Goal: Find contact information: Find contact information

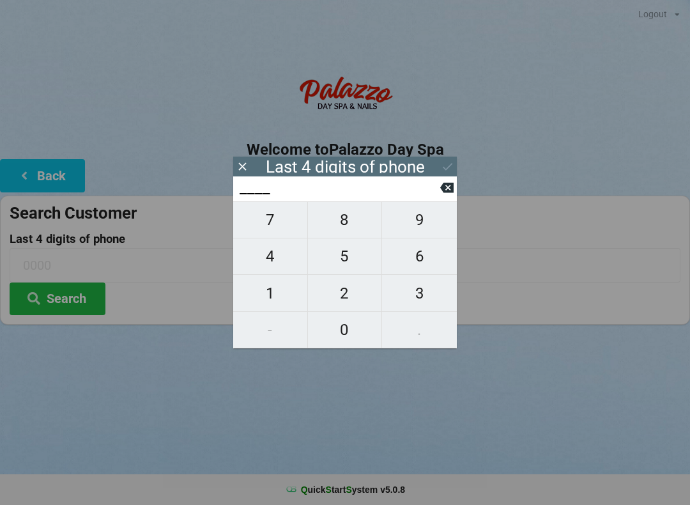
click at [418, 227] on span "9" at bounding box center [419, 219] width 75 height 27
type input "9___"
click at [418, 304] on span "3" at bounding box center [419, 293] width 75 height 27
type input "93__"
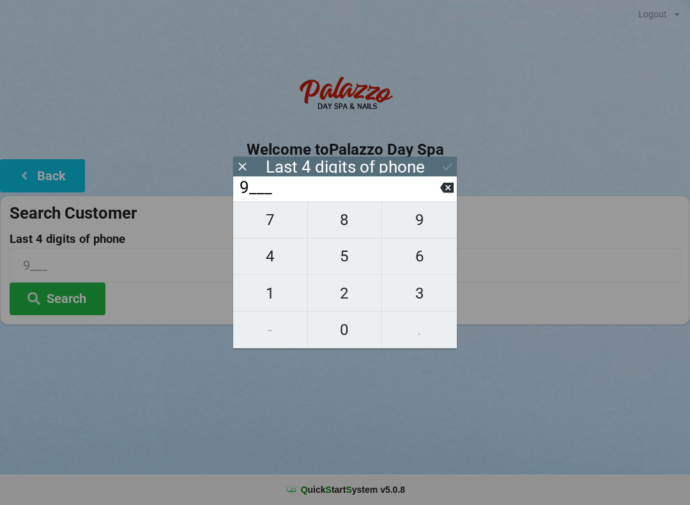
type input "93__"
click at [276, 265] on span "4" at bounding box center [270, 256] width 74 height 27
type input "934_"
click at [268, 233] on span "7" at bounding box center [270, 219] width 74 height 27
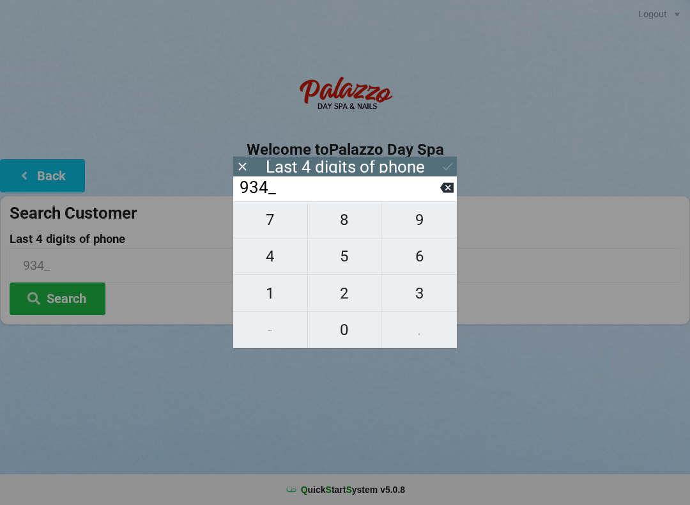
type input "9347"
click at [58, 298] on button "Search" at bounding box center [58, 298] width 96 height 33
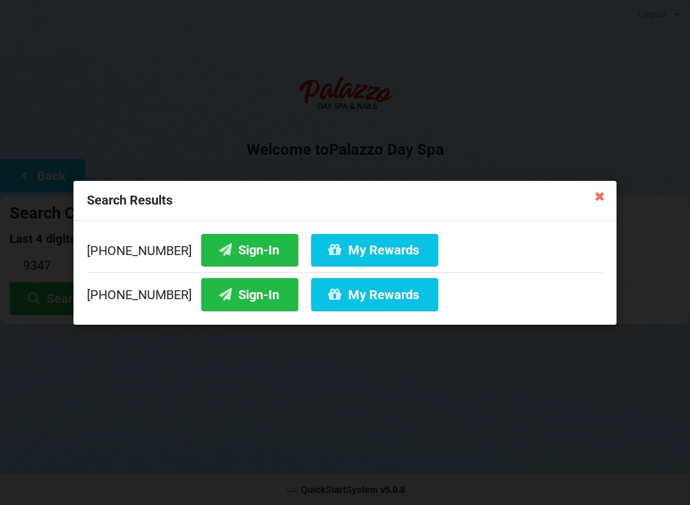
click at [223, 301] on button "Sign-In" at bounding box center [249, 294] width 97 height 33
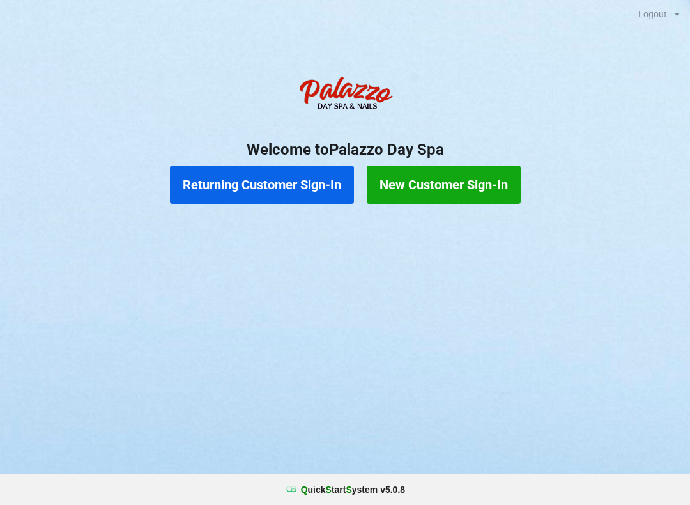
click at [277, 186] on button "Returning Customer Sign-In" at bounding box center [262, 184] width 184 height 38
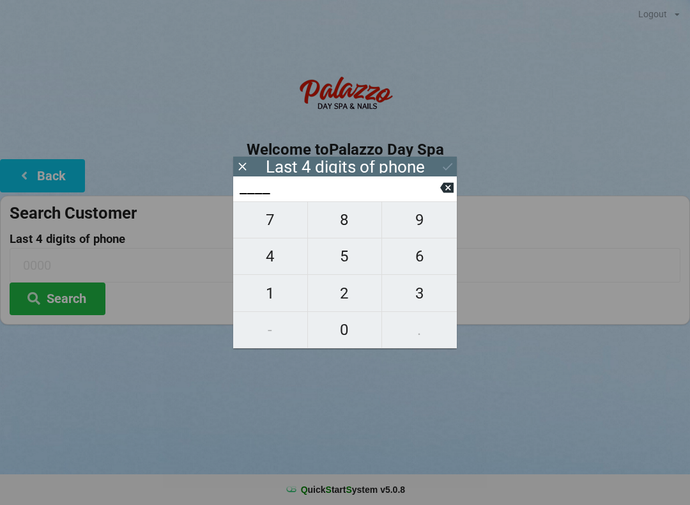
click at [277, 264] on span "4" at bounding box center [270, 256] width 74 height 27
type input "4___"
click at [421, 229] on span "9" at bounding box center [419, 219] width 75 height 27
type input "49__"
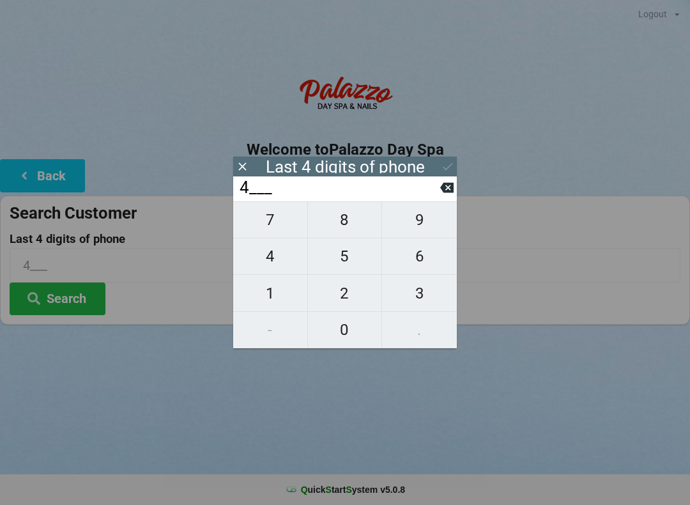
type input "49__"
click at [425, 267] on span "6" at bounding box center [419, 256] width 75 height 27
type input "496_"
click at [342, 301] on span "2" at bounding box center [345, 293] width 74 height 27
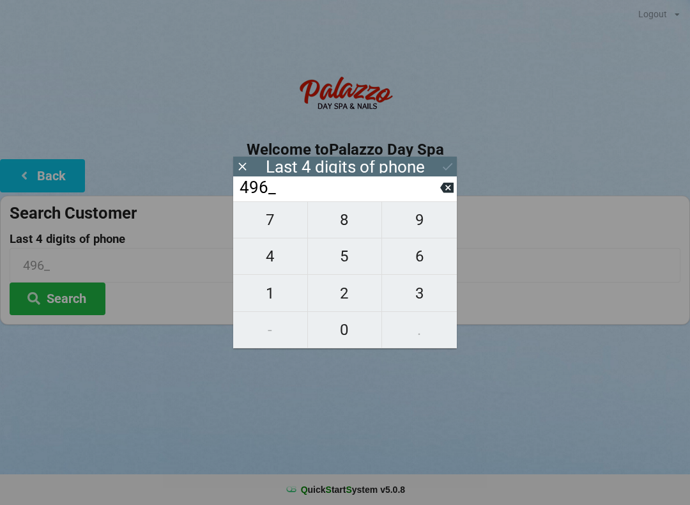
type input "4962"
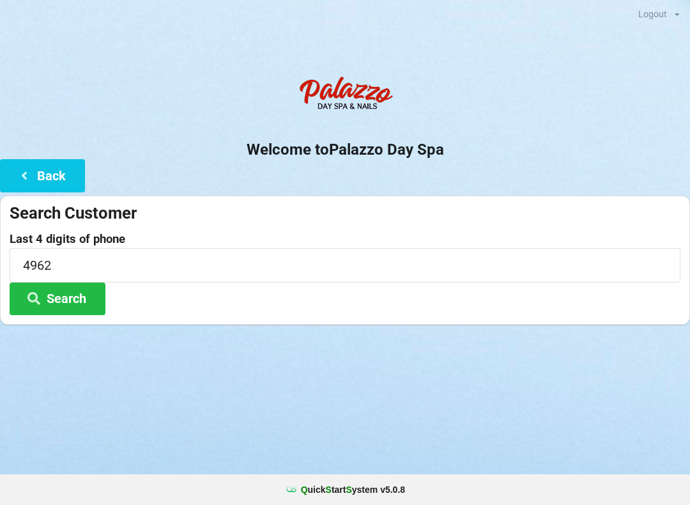
click at [86, 293] on button "Search" at bounding box center [58, 298] width 96 height 33
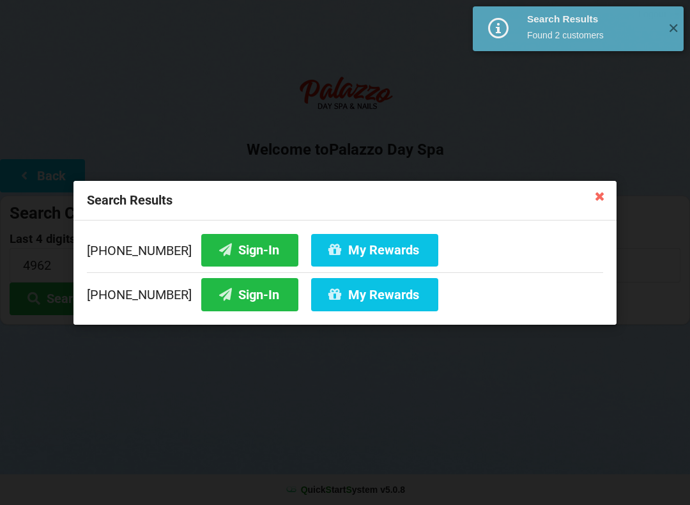
click at [225, 250] on button "Sign-In" at bounding box center [249, 249] width 97 height 33
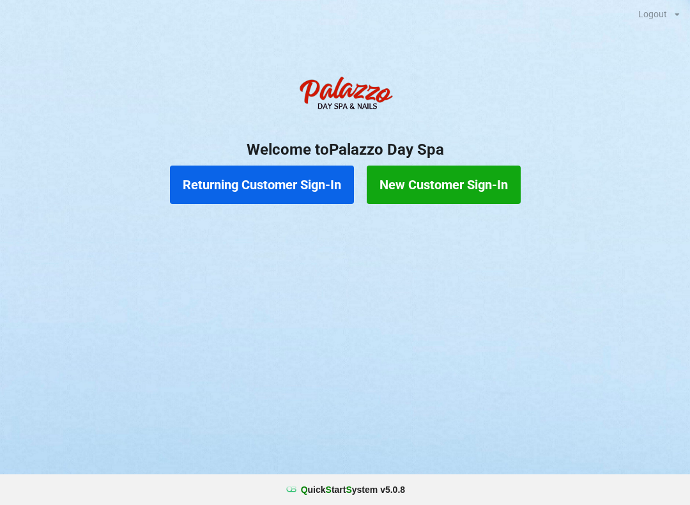
click at [277, 174] on button "Returning Customer Sign-In" at bounding box center [262, 184] width 184 height 38
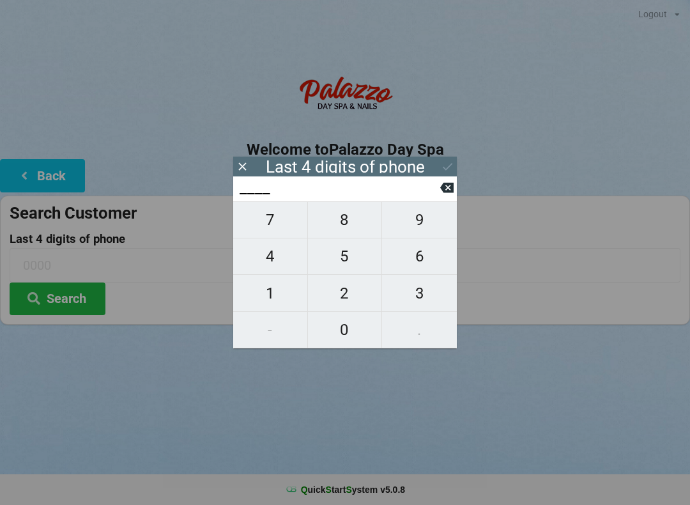
click at [423, 296] on span "3" at bounding box center [419, 293] width 75 height 27
type input "3___"
click at [417, 250] on span "6" at bounding box center [419, 256] width 75 height 27
type input "36__"
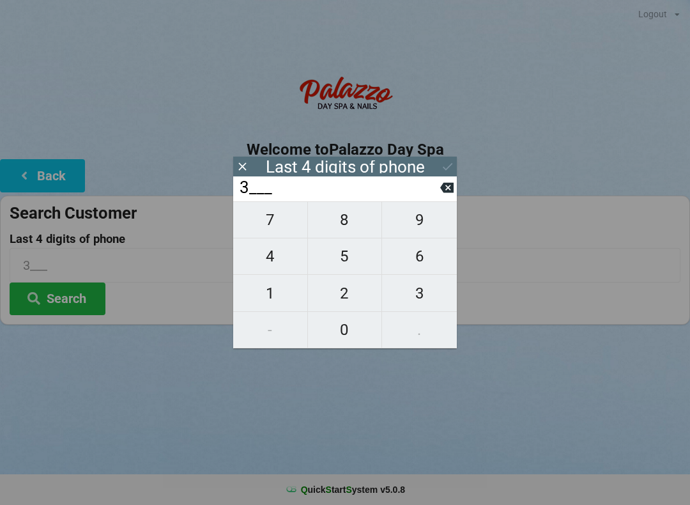
type input "36__"
click at [353, 329] on span "0" at bounding box center [345, 329] width 74 height 27
type input "360_"
click at [348, 289] on span "2" at bounding box center [345, 293] width 74 height 27
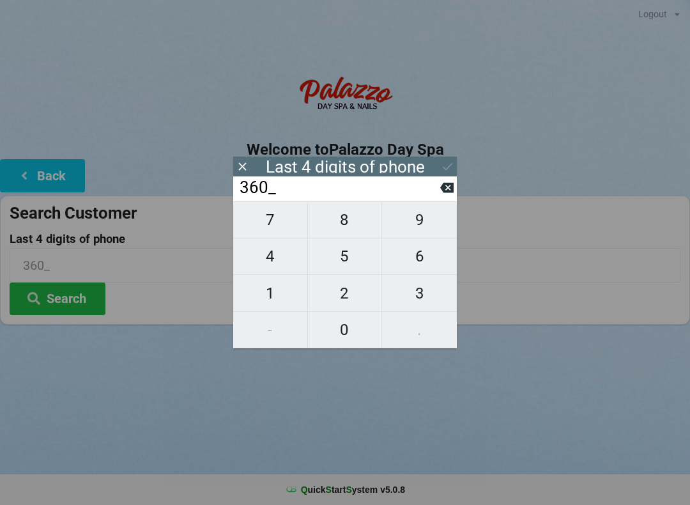
type input "3602"
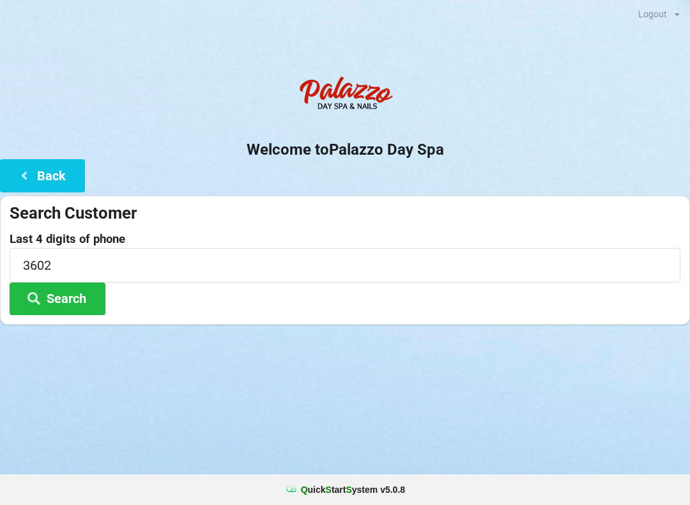
click at [56, 290] on button "Search" at bounding box center [58, 298] width 96 height 33
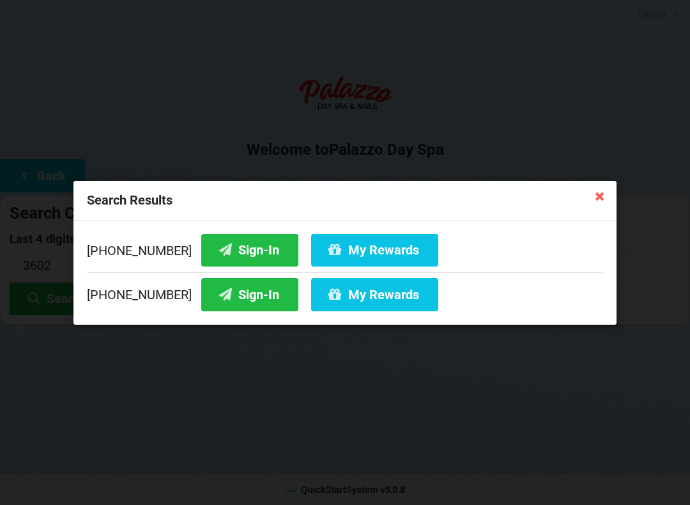
click at [220, 296] on button "Sign-In" at bounding box center [249, 294] width 97 height 33
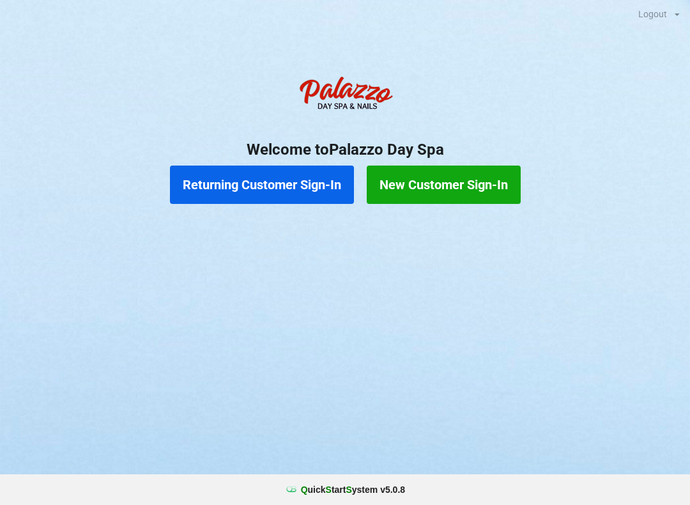
click at [263, 188] on button "Returning Customer Sign-In" at bounding box center [262, 184] width 184 height 38
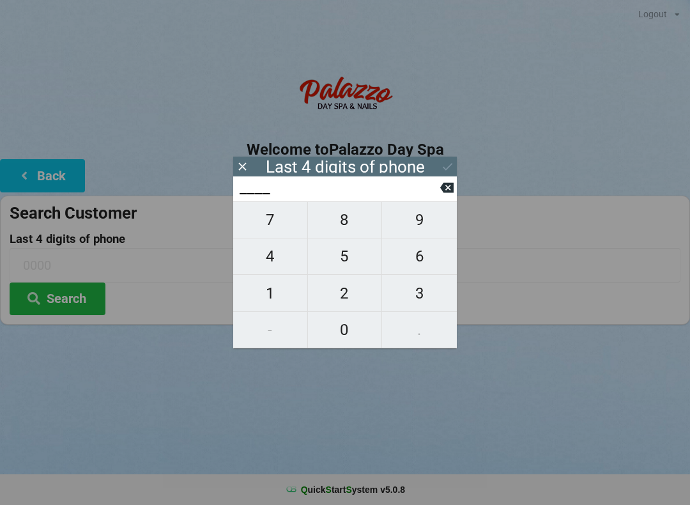
click at [275, 270] on span "4" at bounding box center [270, 256] width 74 height 27
type input "4___"
click at [367, 335] on span "0" at bounding box center [345, 329] width 74 height 27
type input "40__"
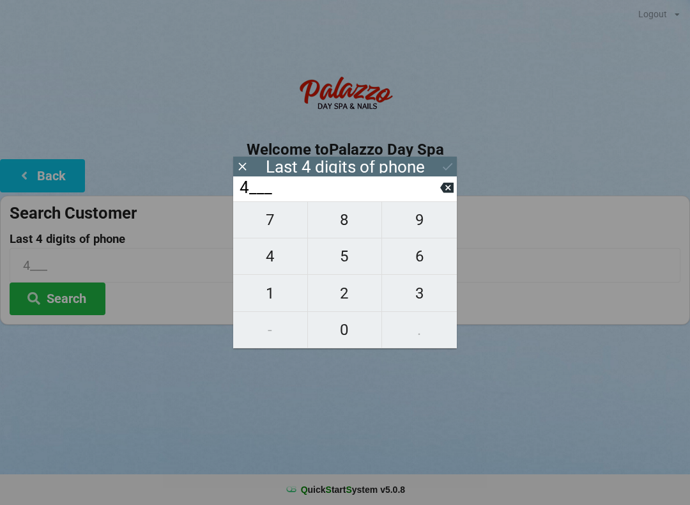
type input "40__"
click at [269, 233] on span "7" at bounding box center [270, 219] width 74 height 27
type input "407_"
click at [284, 229] on span "7" at bounding box center [270, 219] width 74 height 27
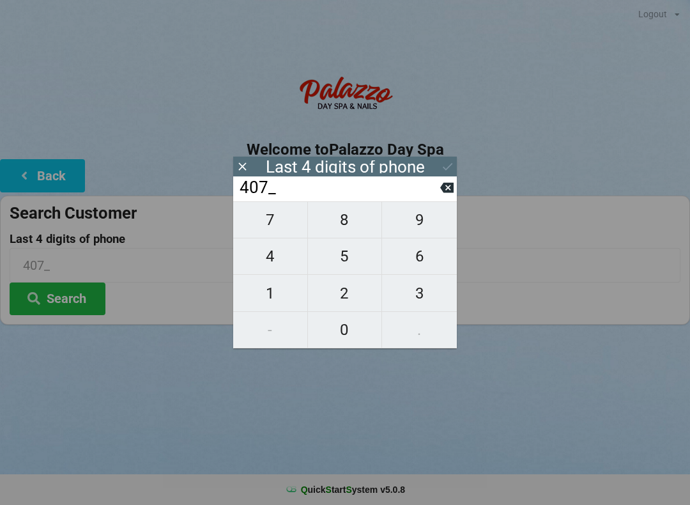
type input "4077"
click at [288, 276] on div "7 8 9 4 5 6 1 2 3 - 0 ." at bounding box center [345, 274] width 224 height 147
click at [436, 226] on div "7 8 9 4 5 6 1 2 3 - 0 ." at bounding box center [345, 274] width 224 height 147
click at [422, 300] on div "7 8 9 4 5 6 1 2 3 - 0 ." at bounding box center [345, 274] width 224 height 147
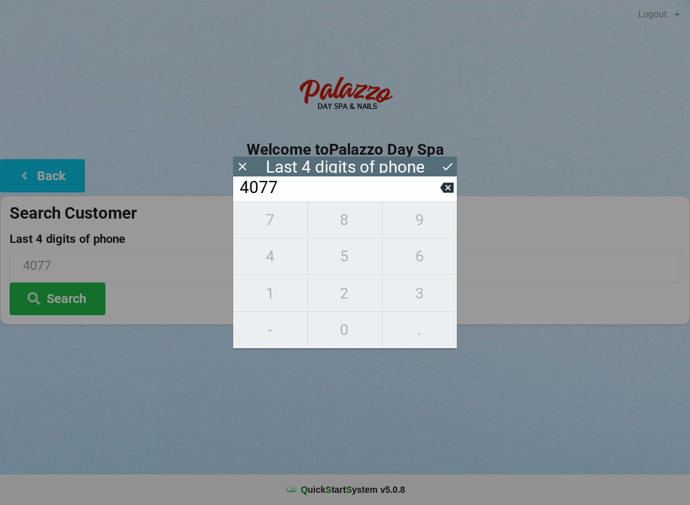
click at [280, 302] on div "7 8 9 4 5 6 1 2 3 - 0 ." at bounding box center [345, 274] width 224 height 147
click at [449, 193] on icon at bounding box center [446, 188] width 13 height 10
click at [444, 192] on icon at bounding box center [446, 188] width 13 height 10
click at [443, 190] on icon at bounding box center [446, 188] width 13 height 10
click at [443, 193] on icon at bounding box center [446, 188] width 13 height 10
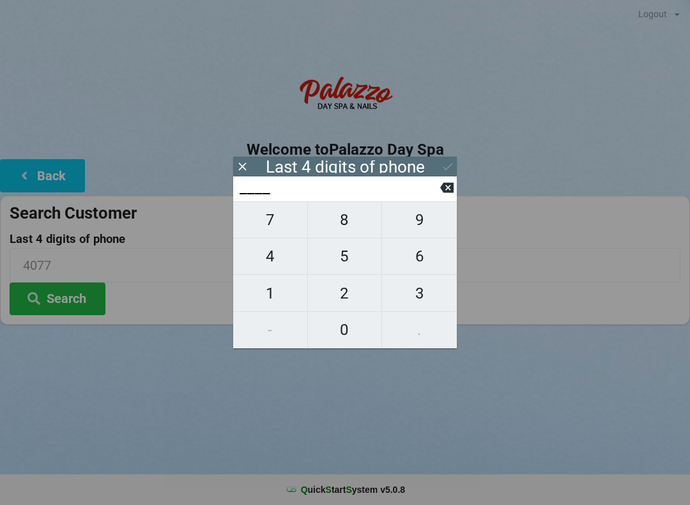
click at [422, 296] on span "3" at bounding box center [419, 293] width 75 height 27
type input "3___"
click at [281, 231] on span "7" at bounding box center [270, 219] width 74 height 27
type input "37__"
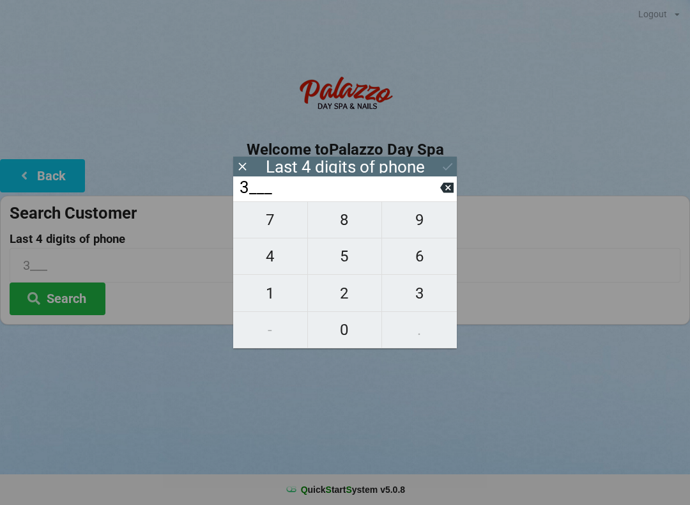
type input "37__"
click at [444, 193] on icon at bounding box center [446, 188] width 13 height 10
click at [278, 300] on span "1" at bounding box center [270, 293] width 74 height 27
type input "31__"
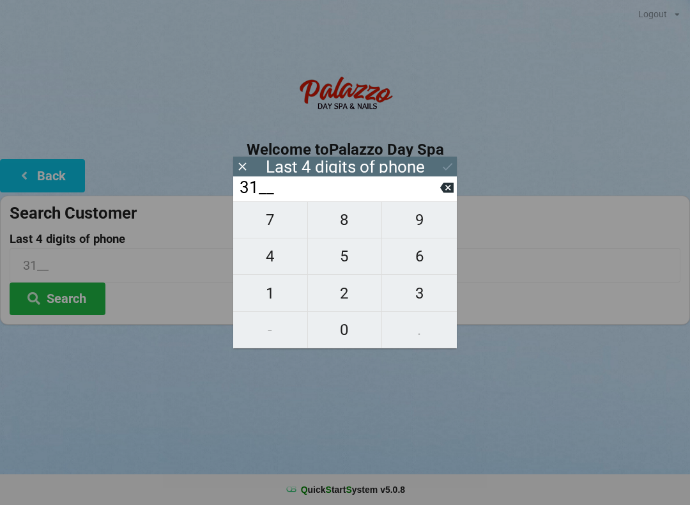
click at [280, 301] on span "1" at bounding box center [270, 293] width 74 height 27
type input "311_"
click at [425, 230] on span "9" at bounding box center [419, 219] width 75 height 27
type input "3119"
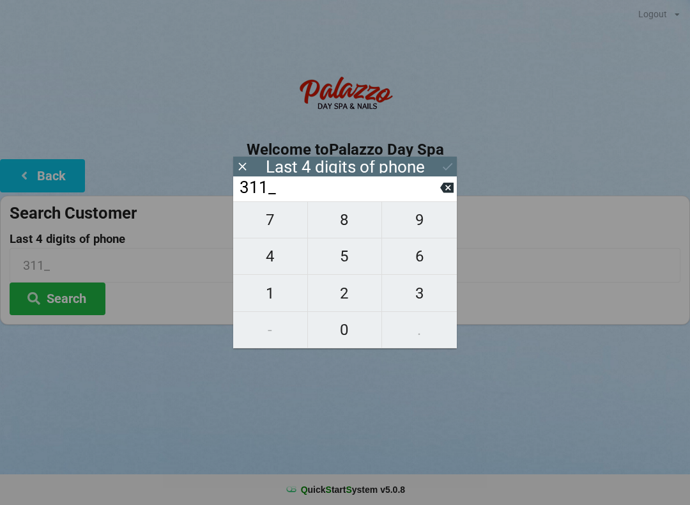
type input "3119"
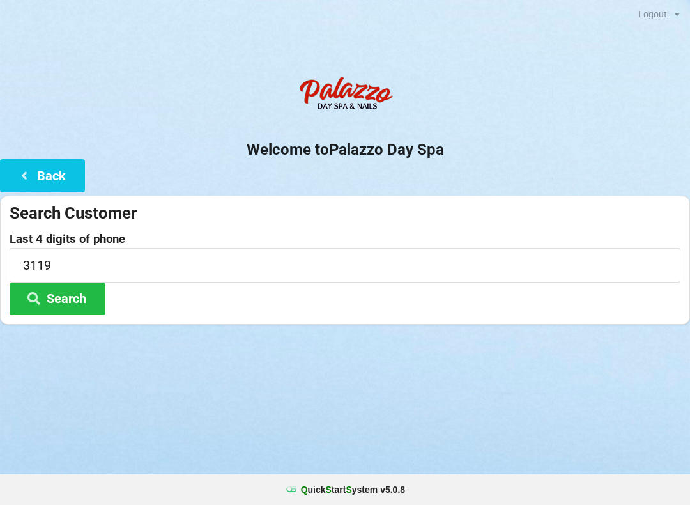
click at [502, 400] on div "Logout Logout Sign-In Welcome to Palazzo Day Spa Back Search Customer Last 4 di…" at bounding box center [345, 252] width 690 height 505
click at [69, 303] on button "Search" at bounding box center [58, 298] width 96 height 33
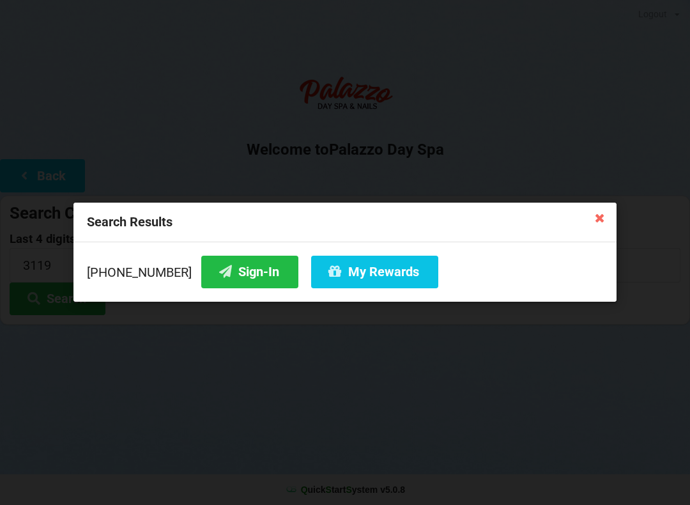
click at [356, 394] on div "Search Results [PHONE_NUMBER] Sign-In My Rewards" at bounding box center [345, 252] width 690 height 505
click at [223, 285] on button "Sign-In" at bounding box center [249, 272] width 97 height 33
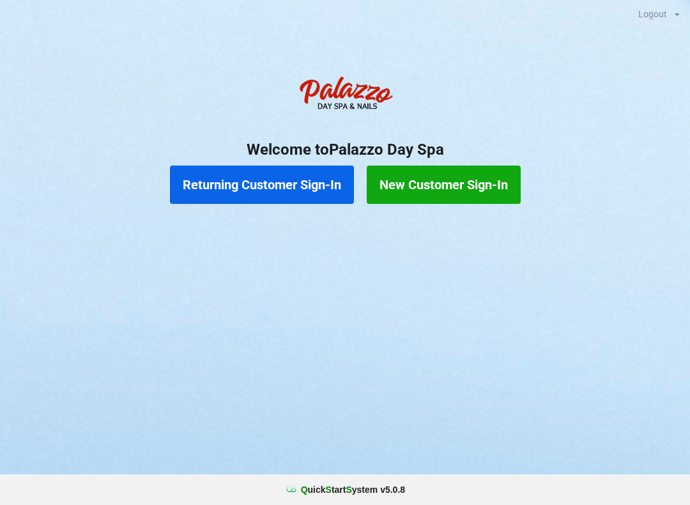
click at [300, 185] on button "Returning Customer Sign-In" at bounding box center [262, 184] width 184 height 38
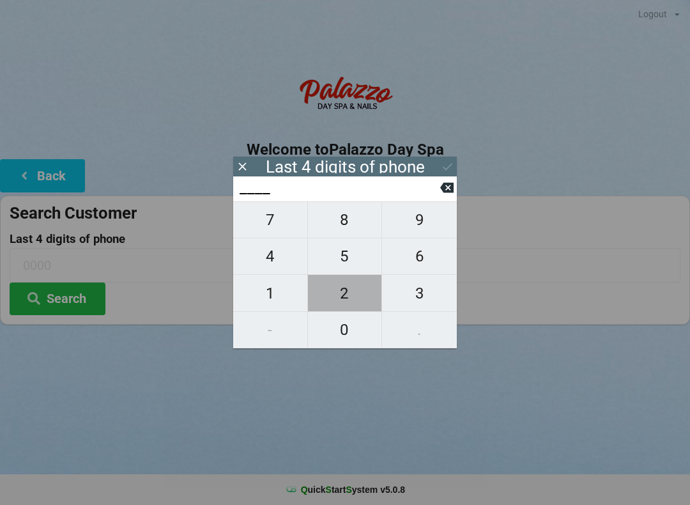
click at [353, 293] on span "2" at bounding box center [345, 293] width 74 height 27
type input "2___"
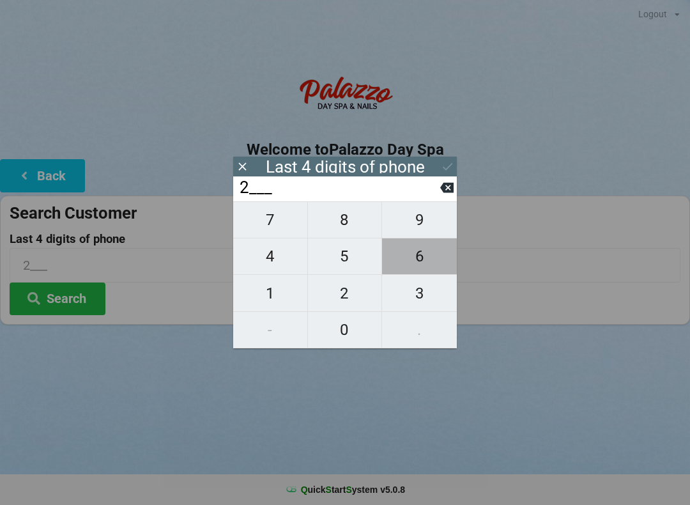
click at [427, 257] on span "6" at bounding box center [419, 256] width 75 height 27
type input "26__"
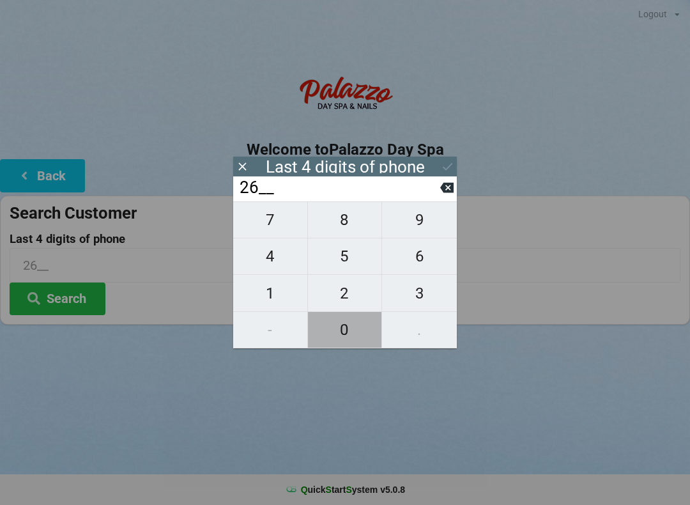
click at [349, 328] on span "0" at bounding box center [345, 329] width 74 height 27
type input "260_"
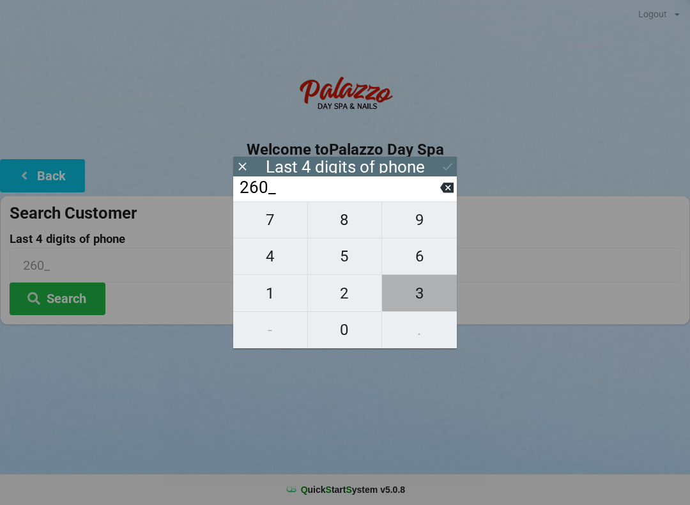
click at [431, 288] on span "3" at bounding box center [419, 293] width 75 height 27
type input "2603"
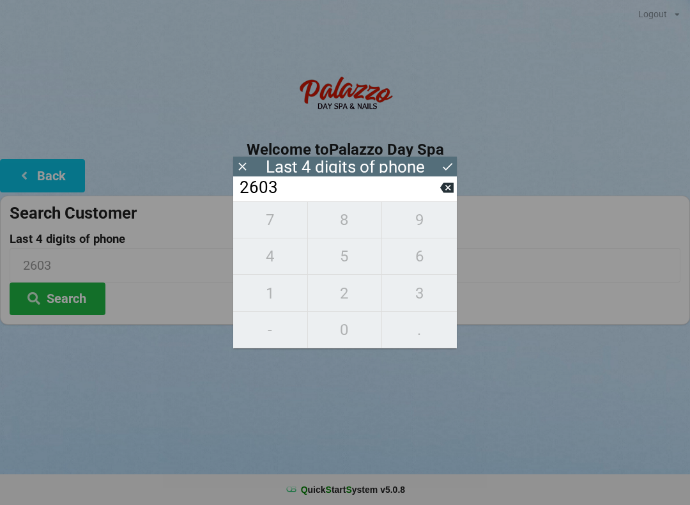
click at [451, 165] on icon at bounding box center [448, 167] width 10 height 8
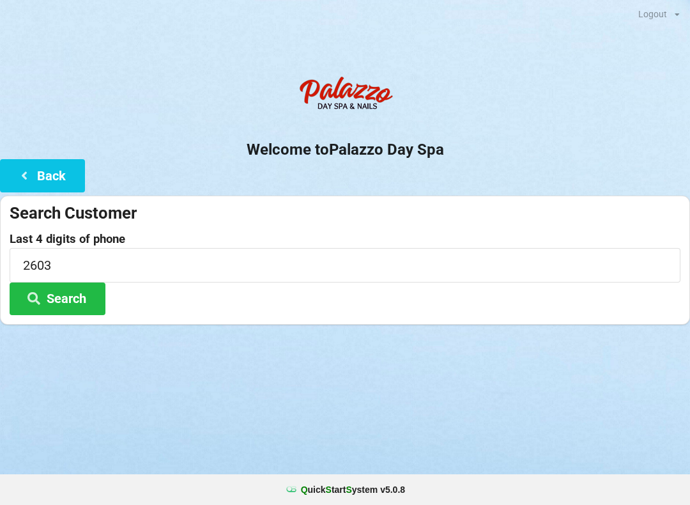
click at [81, 297] on button "Search" at bounding box center [58, 298] width 96 height 33
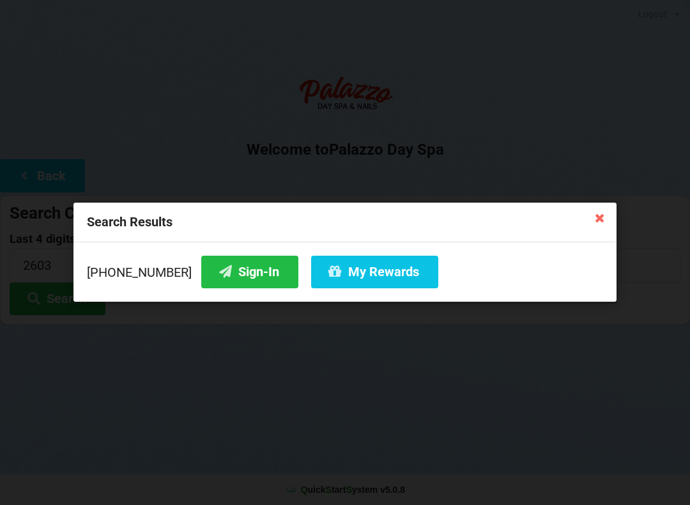
click at [244, 278] on button "Sign-In" at bounding box center [249, 272] width 97 height 33
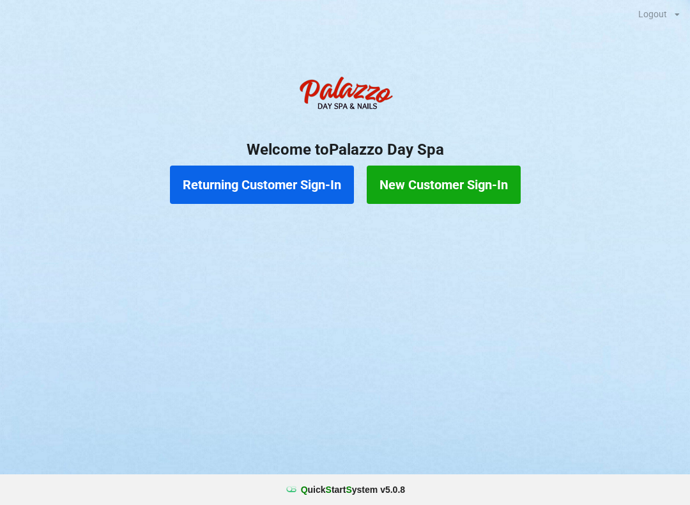
click at [281, 192] on button "Returning Customer Sign-In" at bounding box center [262, 184] width 184 height 38
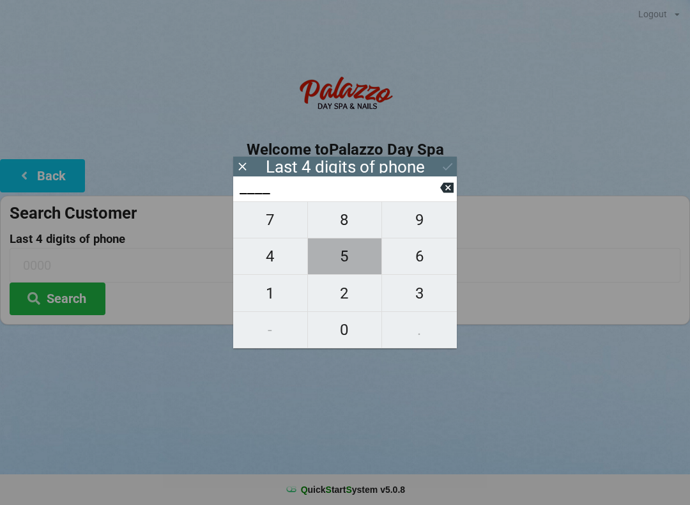
click at [341, 264] on span "5" at bounding box center [345, 256] width 74 height 27
type input "5___"
click at [427, 222] on span "9" at bounding box center [419, 219] width 75 height 27
type input "59__"
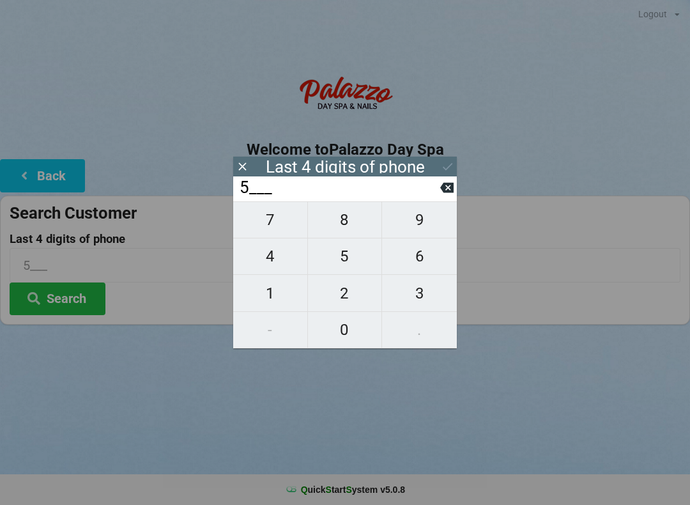
type input "59__"
click at [273, 300] on span "1" at bounding box center [270, 293] width 74 height 27
type input "591_"
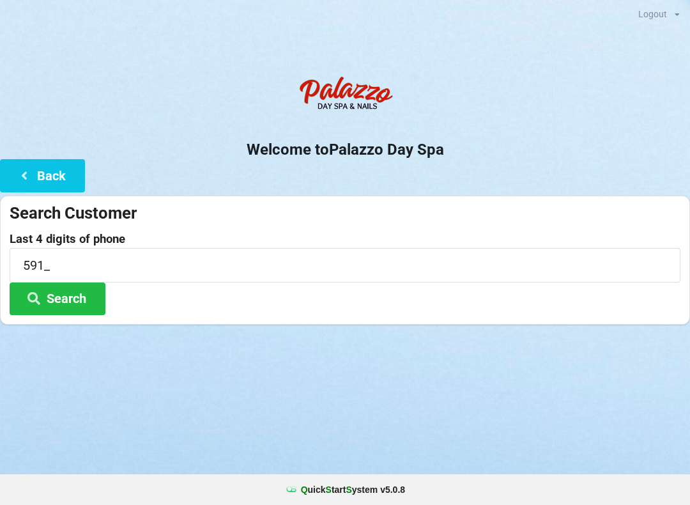
click at [70, 300] on button "Search" at bounding box center [58, 298] width 96 height 33
click at [50, 173] on button "Back" at bounding box center [42, 175] width 85 height 33
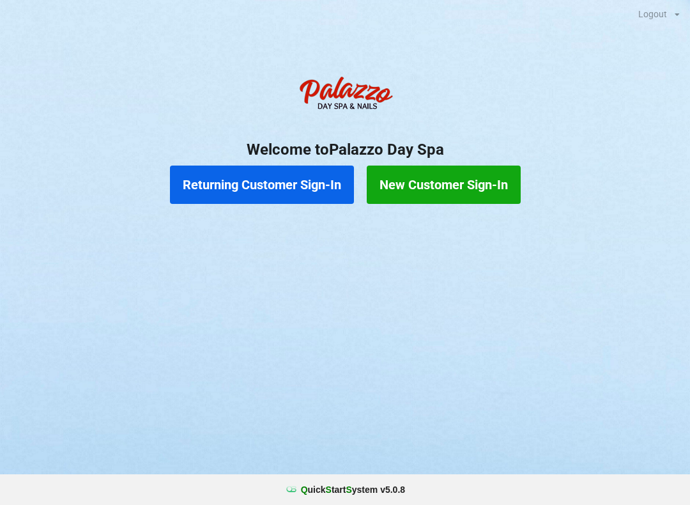
click at [307, 180] on button "Returning Customer Sign-In" at bounding box center [262, 184] width 184 height 38
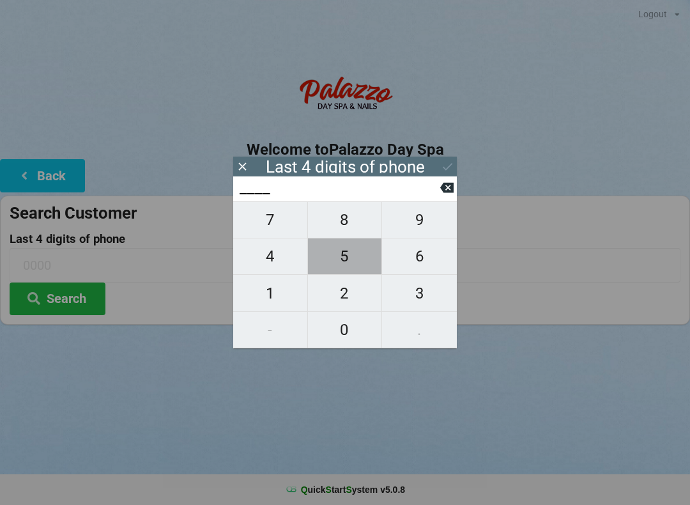
click at [340, 264] on span "5" at bounding box center [345, 256] width 74 height 27
type input "5___"
click at [426, 258] on span "6" at bounding box center [419, 256] width 75 height 27
type input "56__"
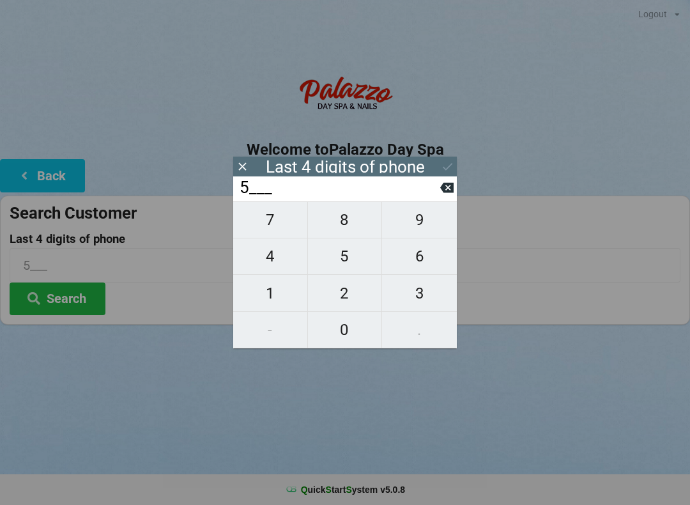
type input "56__"
click at [427, 219] on span "9" at bounding box center [419, 219] width 75 height 27
type input "569_"
click at [266, 298] on span "1" at bounding box center [270, 293] width 74 height 27
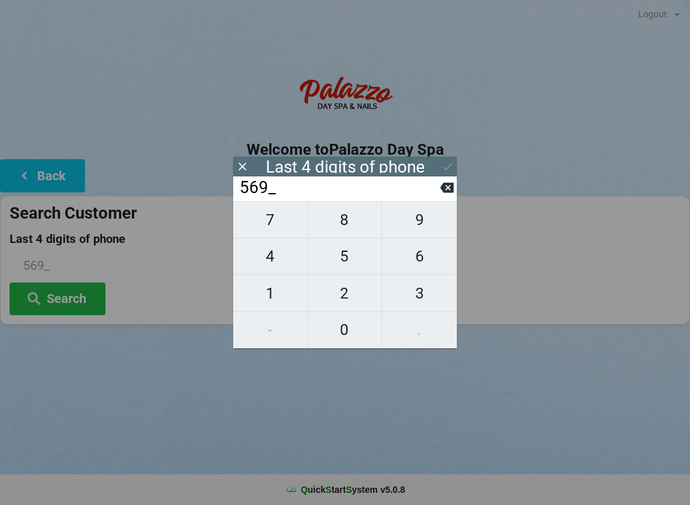
type input "5691"
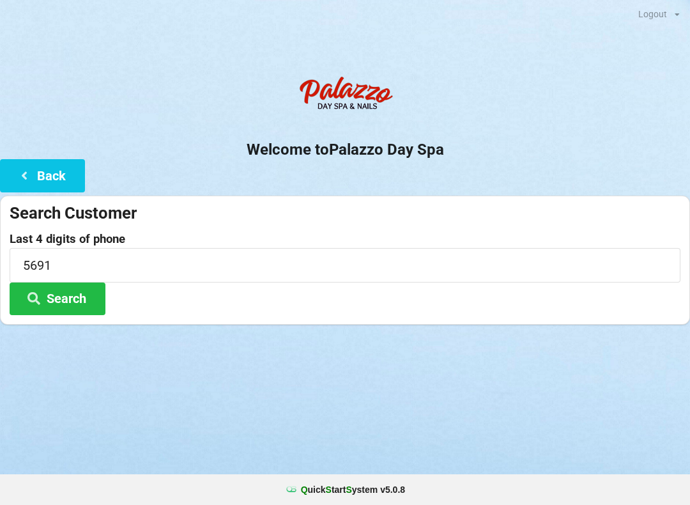
click at [62, 309] on button "Search" at bounding box center [58, 298] width 96 height 33
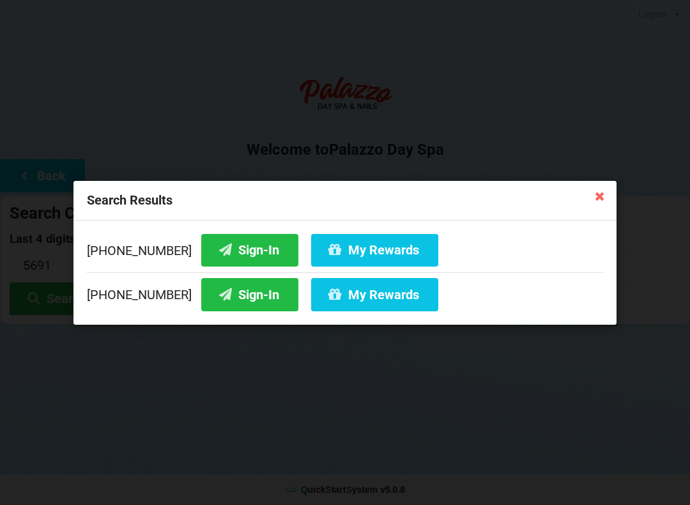
click at [238, 248] on button "Sign-In" at bounding box center [249, 249] width 97 height 33
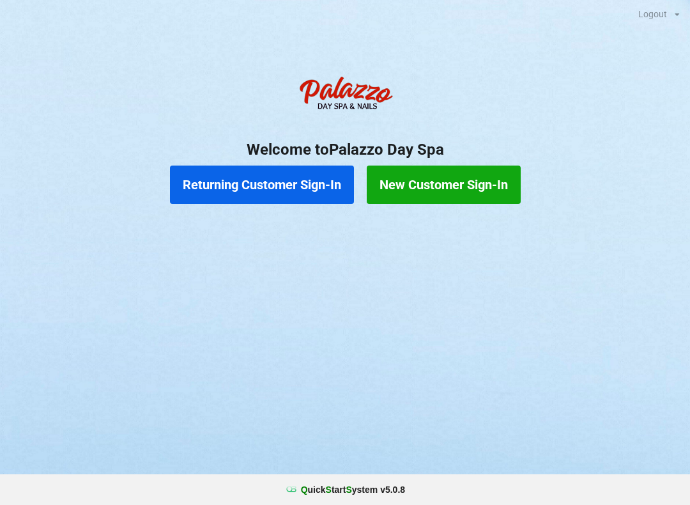
click at [312, 188] on button "Returning Customer Sign-In" at bounding box center [262, 184] width 184 height 38
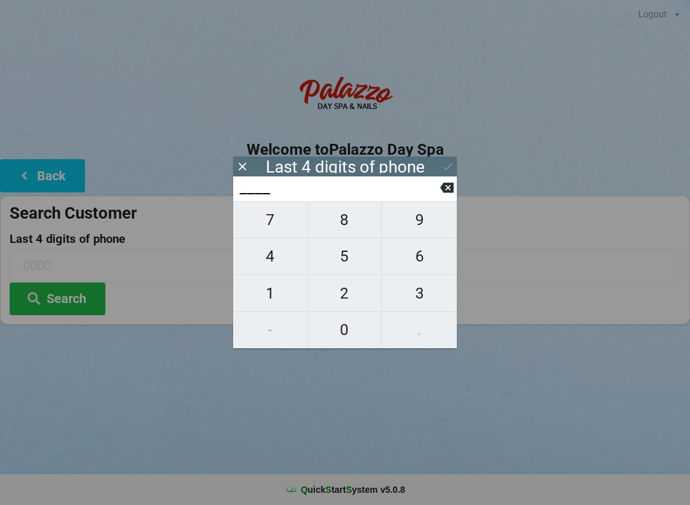
click at [423, 233] on span "9" at bounding box center [419, 219] width 75 height 27
type input "9___"
click at [346, 225] on span "8" at bounding box center [345, 219] width 74 height 27
type input "98__"
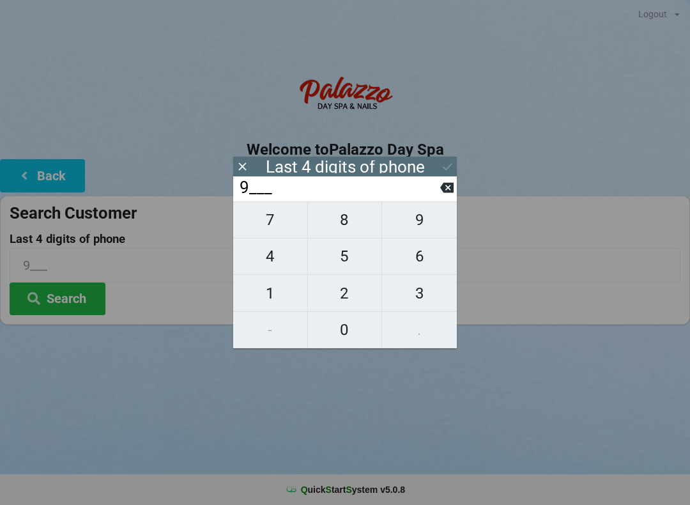
type input "98__"
click at [280, 257] on span "4" at bounding box center [270, 256] width 74 height 27
type input "984_"
click at [423, 256] on span "6" at bounding box center [419, 256] width 75 height 27
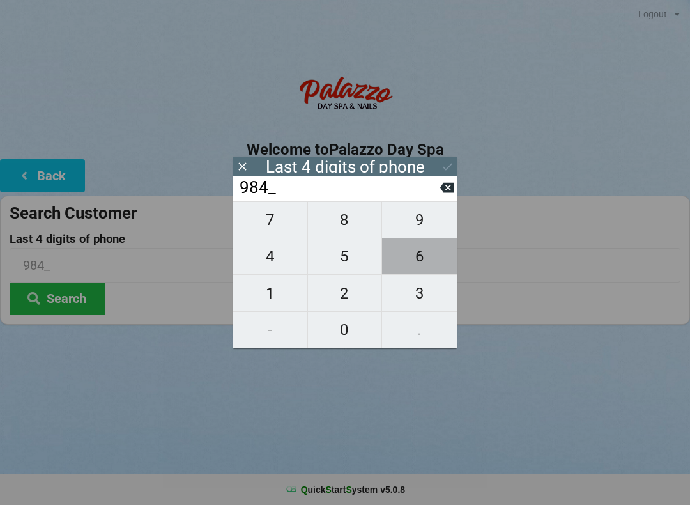
type input "9846"
click at [78, 298] on button "Search" at bounding box center [58, 298] width 96 height 33
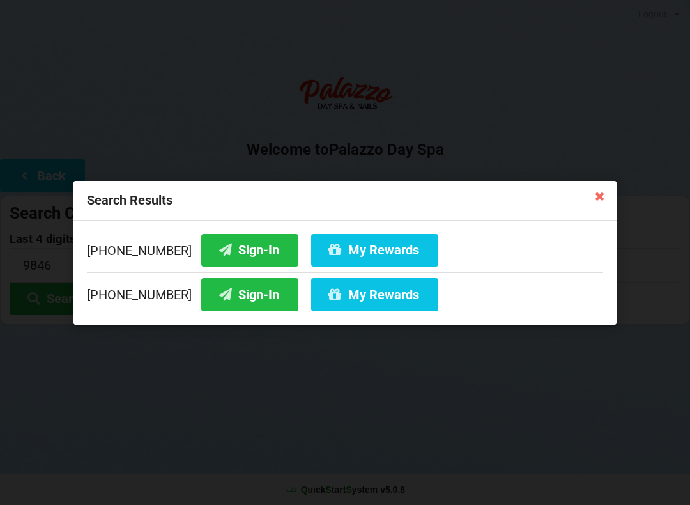
click at [234, 261] on button "Sign-In" at bounding box center [249, 249] width 97 height 33
